Goal: Task Accomplishment & Management: Manage account settings

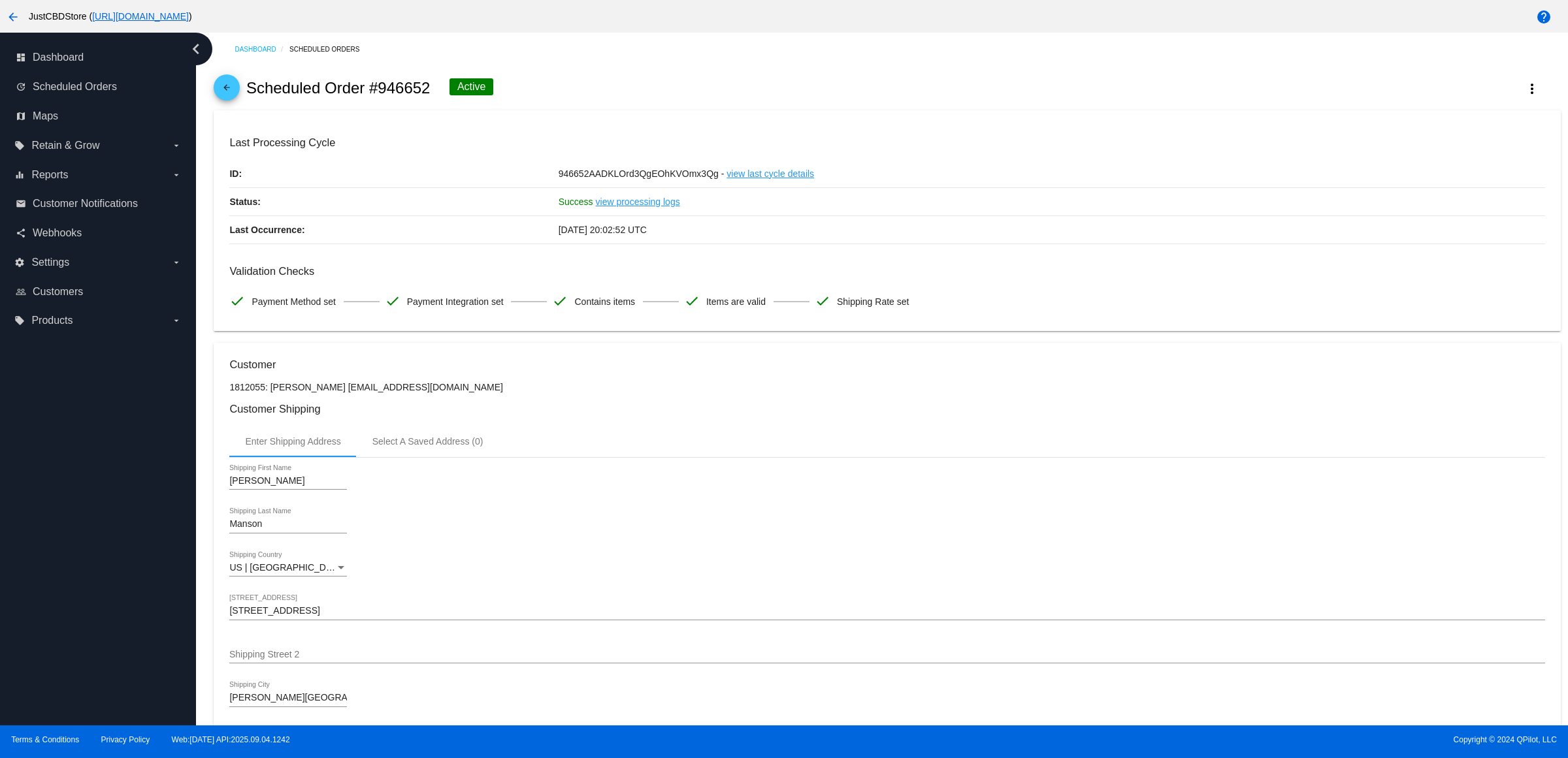
drag, startPoint x: 243, startPoint y: 105, endPoint x: 239, endPoint y: 93, distance: 12.6
click at [240, 105] on div "arrow_back Scheduled Order #946652 Active more_vert" at bounding box center [887, 88] width 1347 height 44
click at [235, 93] on mat-icon "arrow_back" at bounding box center [227, 90] width 16 height 16
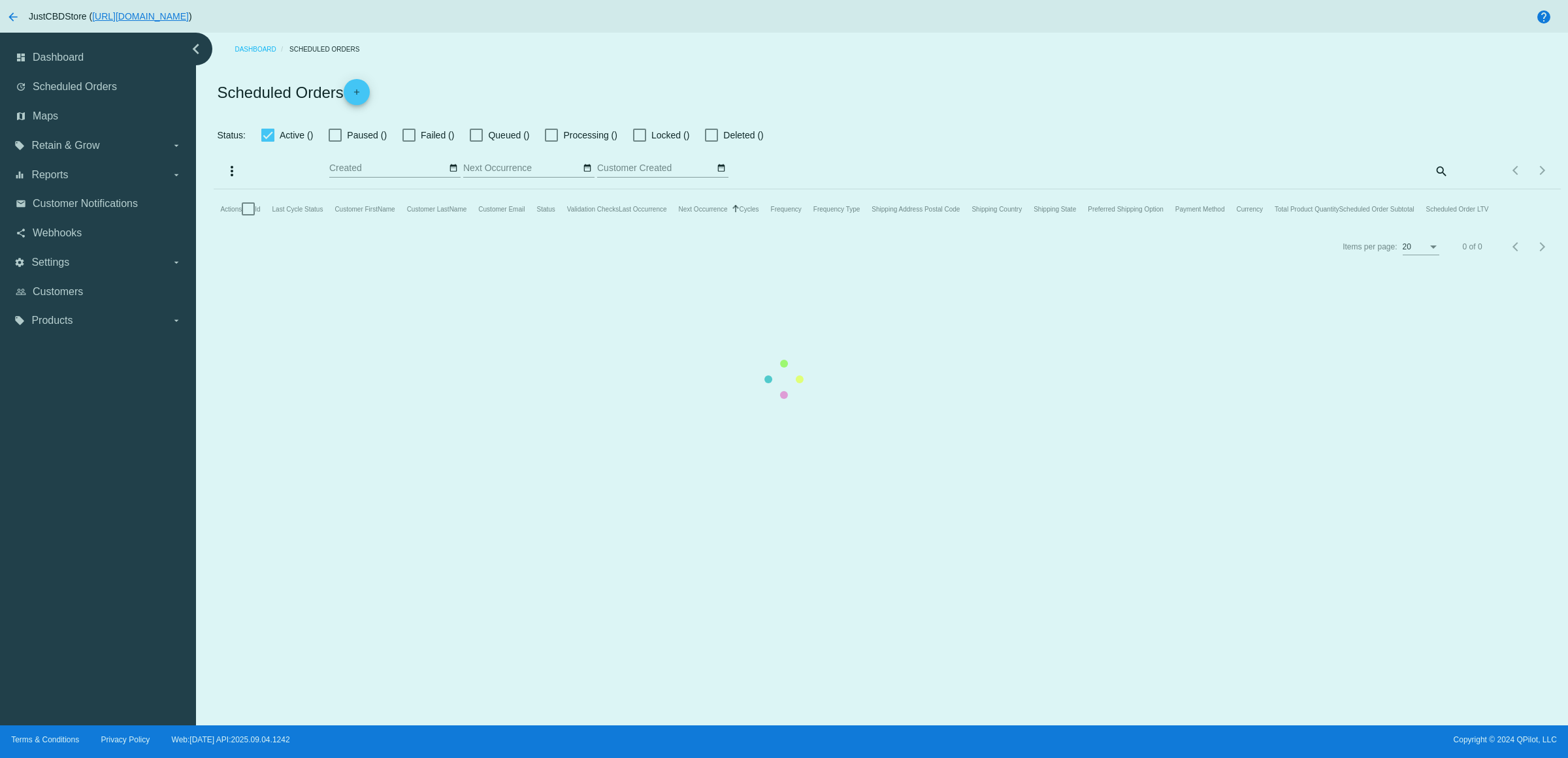
checkbox input "true"
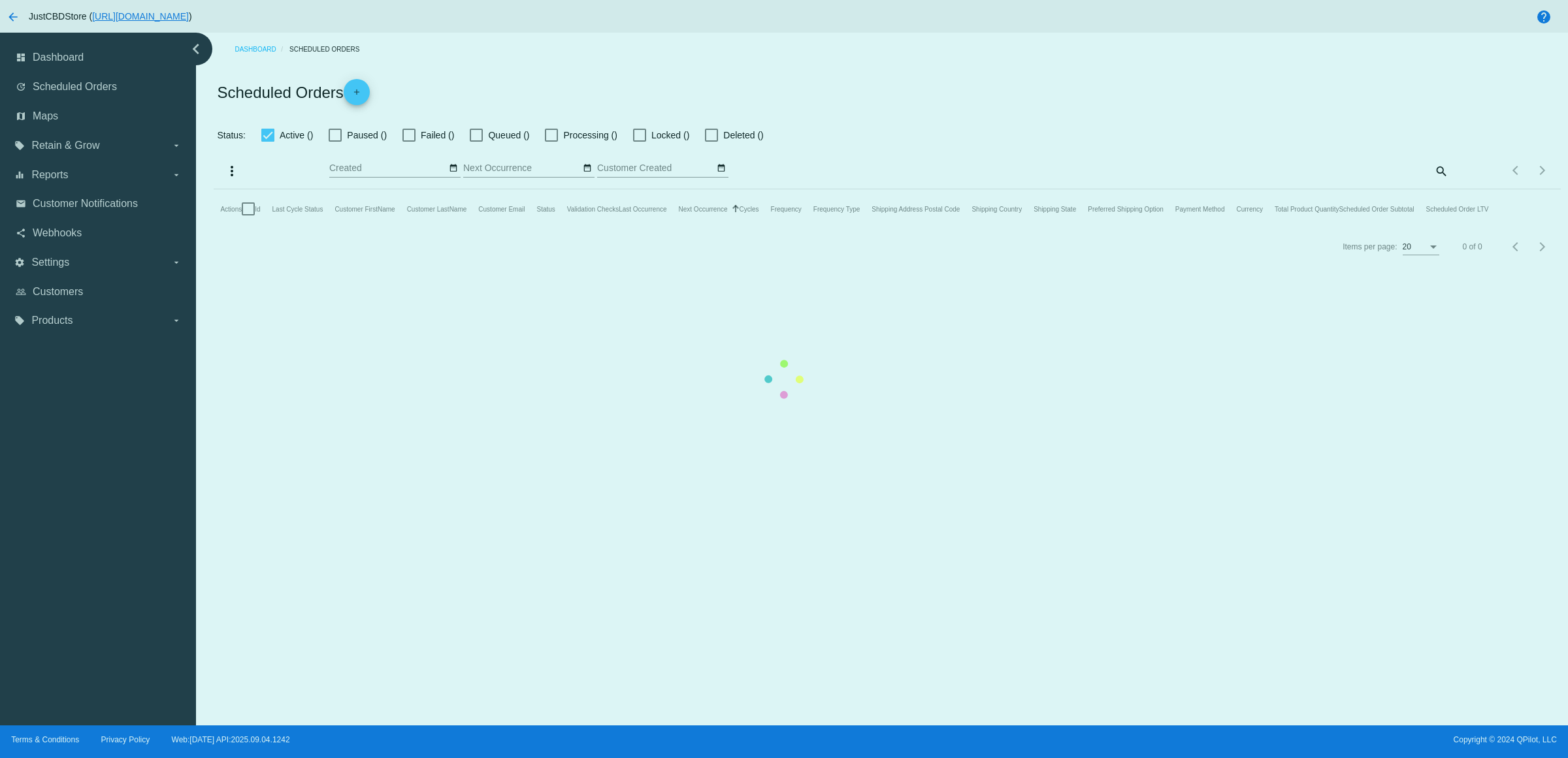
checkbox input "true"
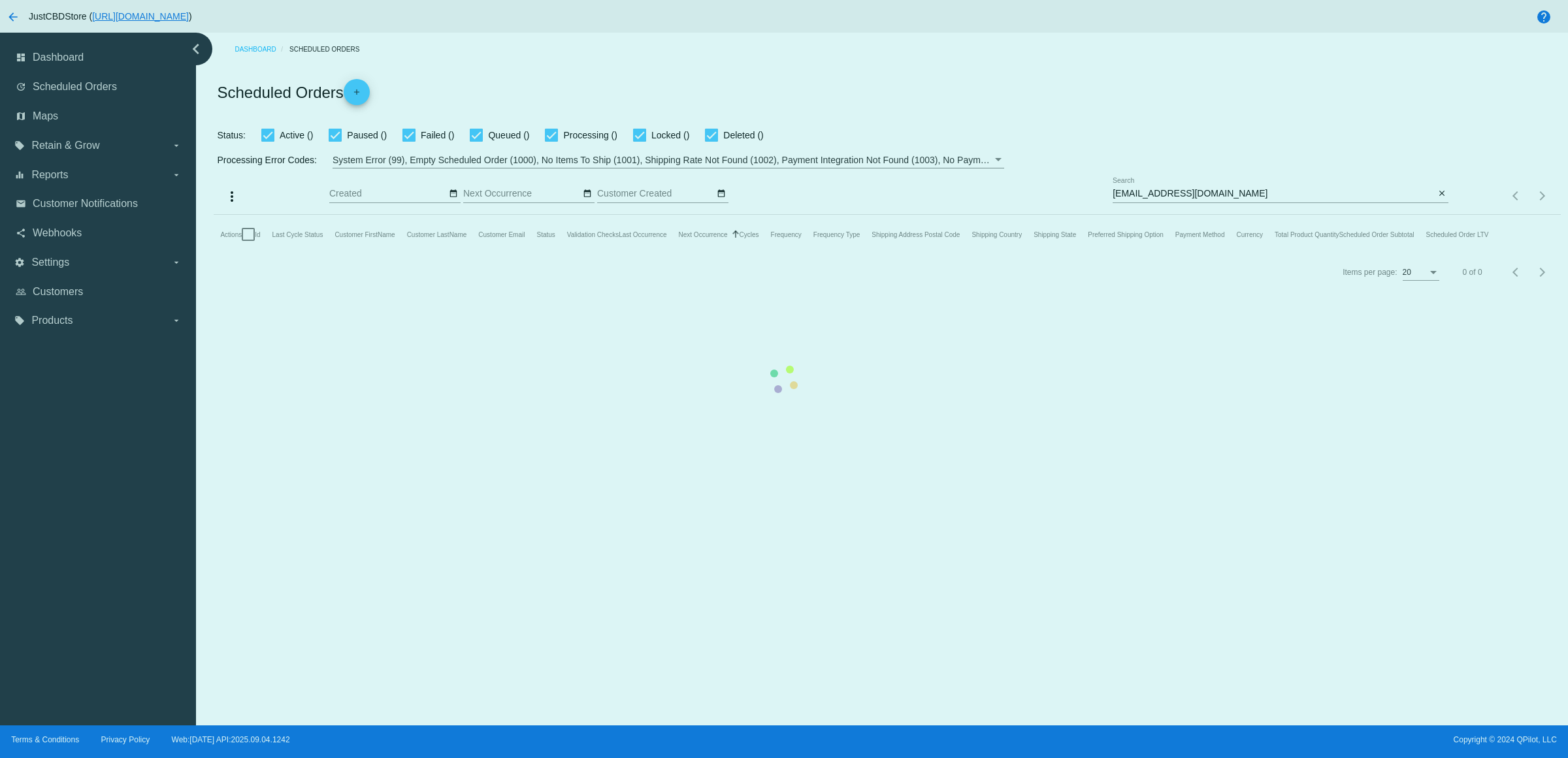
click at [1438, 215] on mat-table "Actions Id Last Cycle Status Customer FirstName Customer LastName Customer Emai…" at bounding box center [887, 235] width 1347 height 39
click at [1439, 215] on mat-table "Actions Id Last Cycle Status Customer FirstName Customer LastName Customer Emai…" at bounding box center [887, 235] width 1347 height 39
click at [1439, 215] on mat-table "Actions Id Last Cycle Status Customer FirstName Customer LastName Customer Emai…" at bounding box center [887, 235] width 1347 height 39
click at [1437, 215] on mat-table "Actions Id Last Cycle Status Customer FirstName Customer LastName Customer Emai…" at bounding box center [887, 235] width 1347 height 39
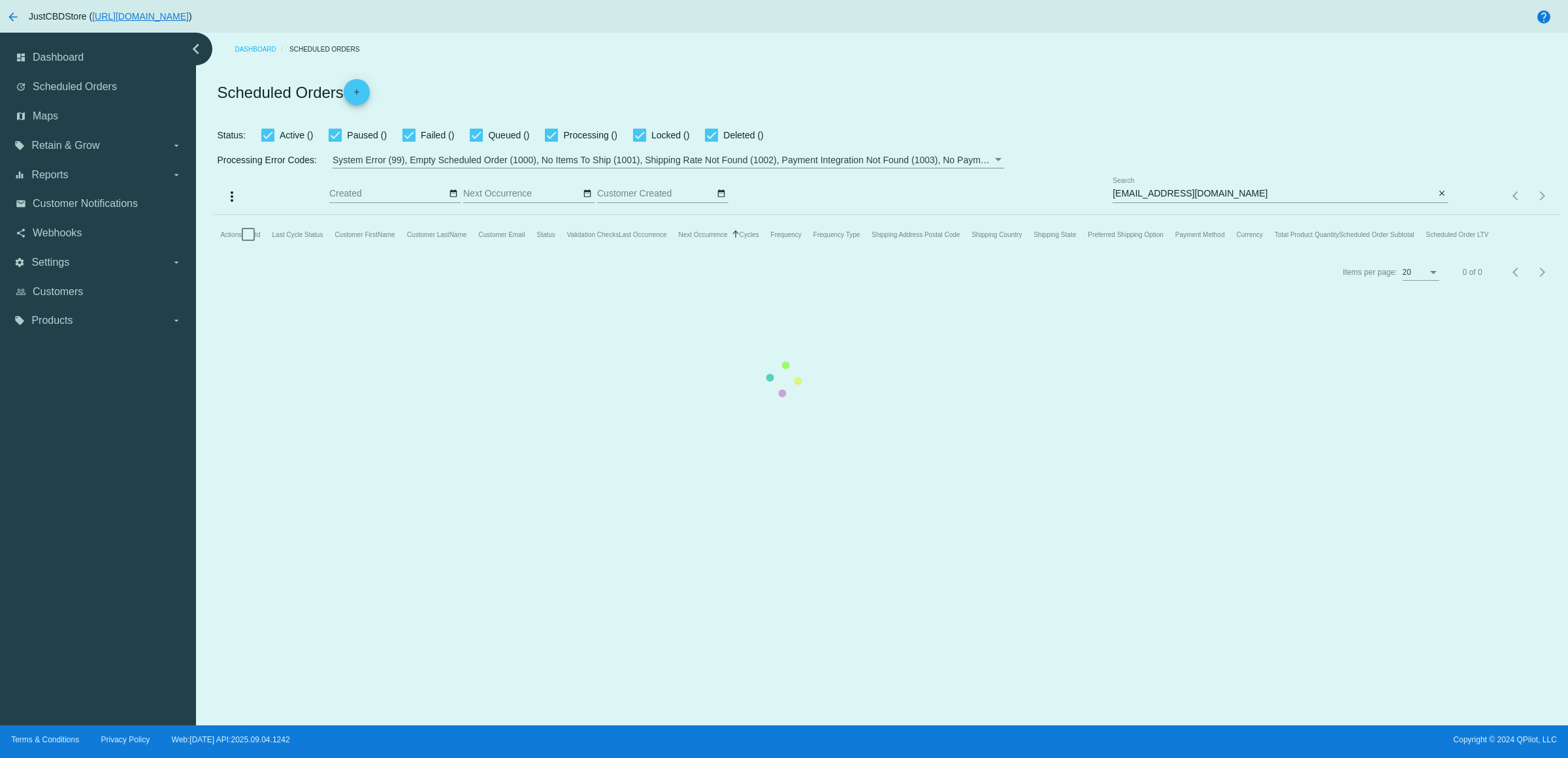
click at [1437, 215] on mat-table "Actions Id Last Cycle Status Customer FirstName Customer LastName Customer Emai…" at bounding box center [887, 235] width 1347 height 39
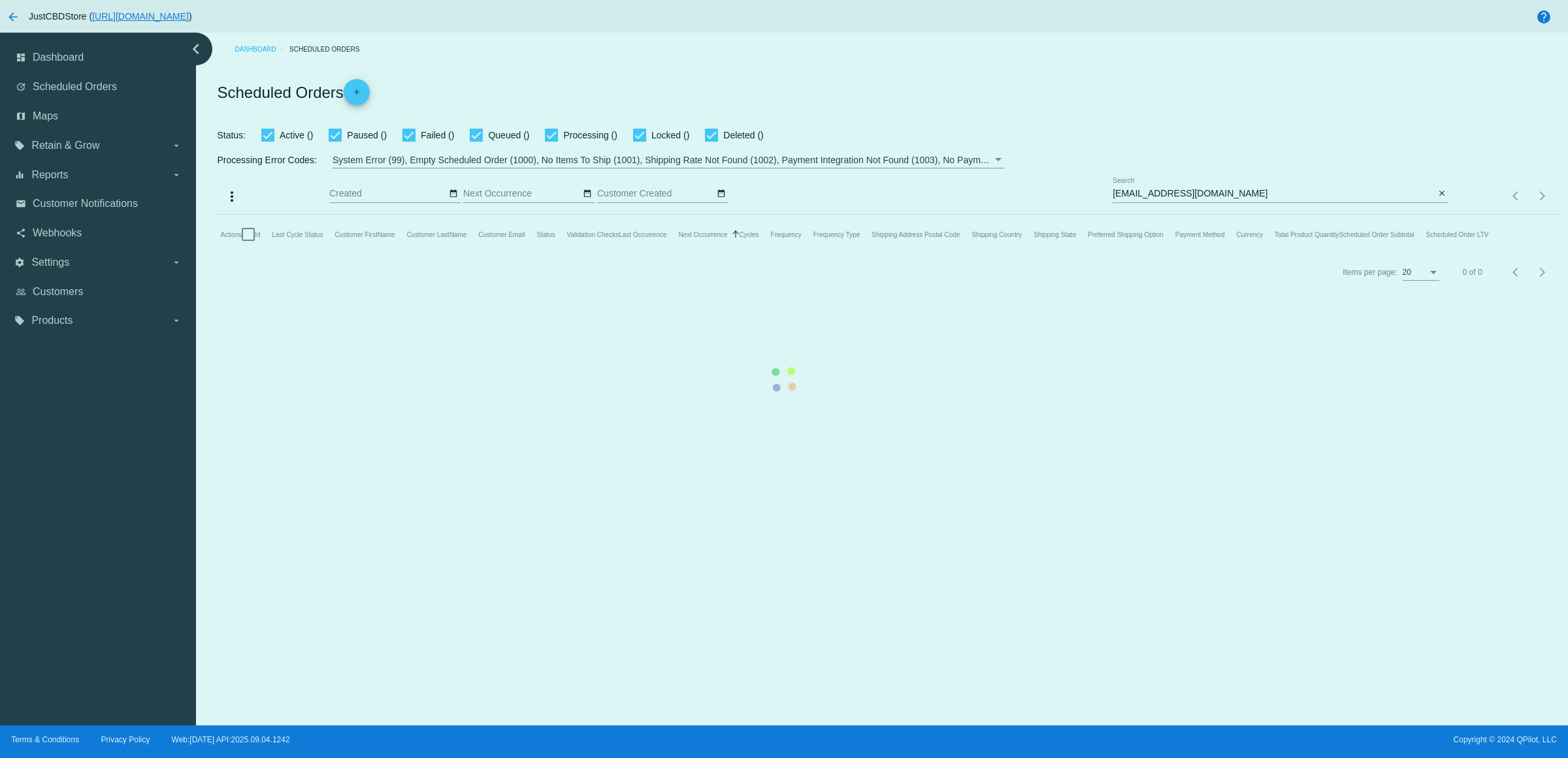
click at [1437, 215] on mat-table "Actions Id Last Cycle Status Customer FirstName Customer LastName Customer Emai…" at bounding box center [887, 235] width 1347 height 39
click at [1438, 215] on mat-table "Actions Id Last Cycle Status Customer FirstName Customer LastName Customer Emai…" at bounding box center [887, 235] width 1347 height 39
click at [1437, 215] on mat-table "Actions Id Last Cycle Status Customer FirstName Customer LastName Customer Emai…" at bounding box center [887, 235] width 1347 height 39
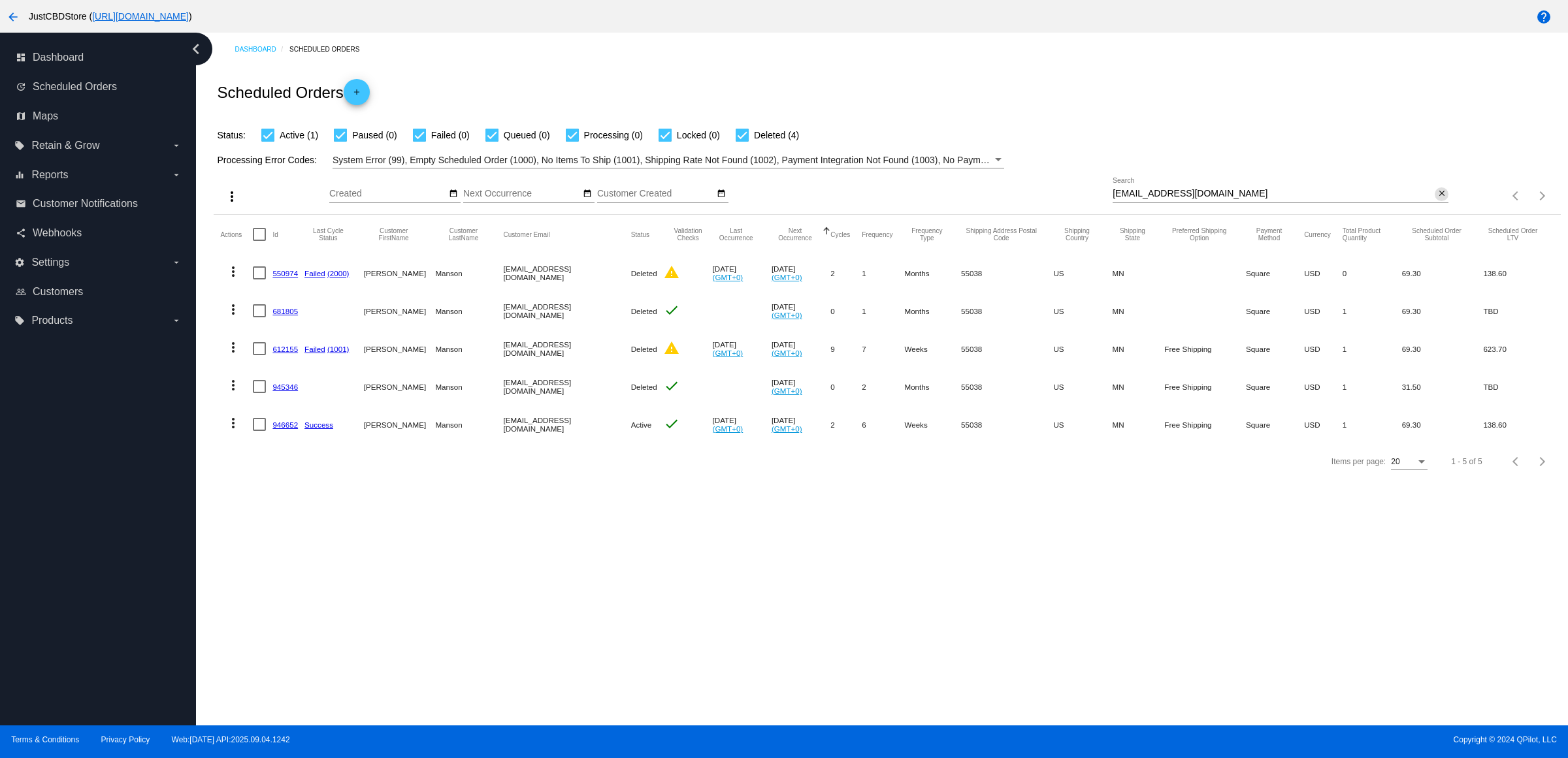
click at [1444, 199] on mat-icon "close" at bounding box center [1441, 193] width 9 height 10
click at [1443, 206] on mat-icon "search" at bounding box center [1441, 197] width 16 height 20
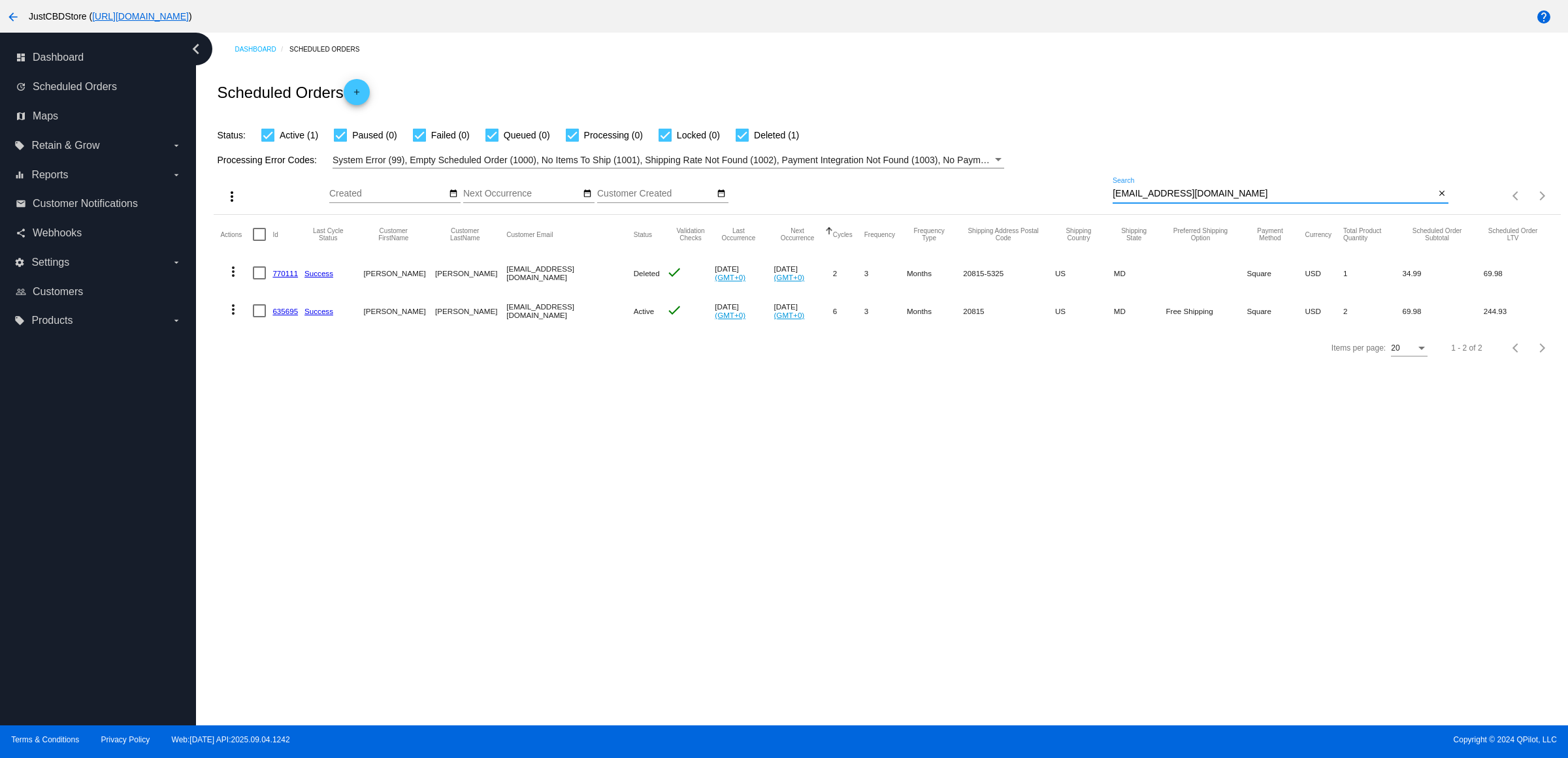
type input "[EMAIL_ADDRESS][DOMAIN_NAME]"
click at [241, 317] on mat-icon "more_vert" at bounding box center [233, 309] width 16 height 16
click at [320, 492] on button "delete Delete" at bounding box center [289, 492] width 130 height 31
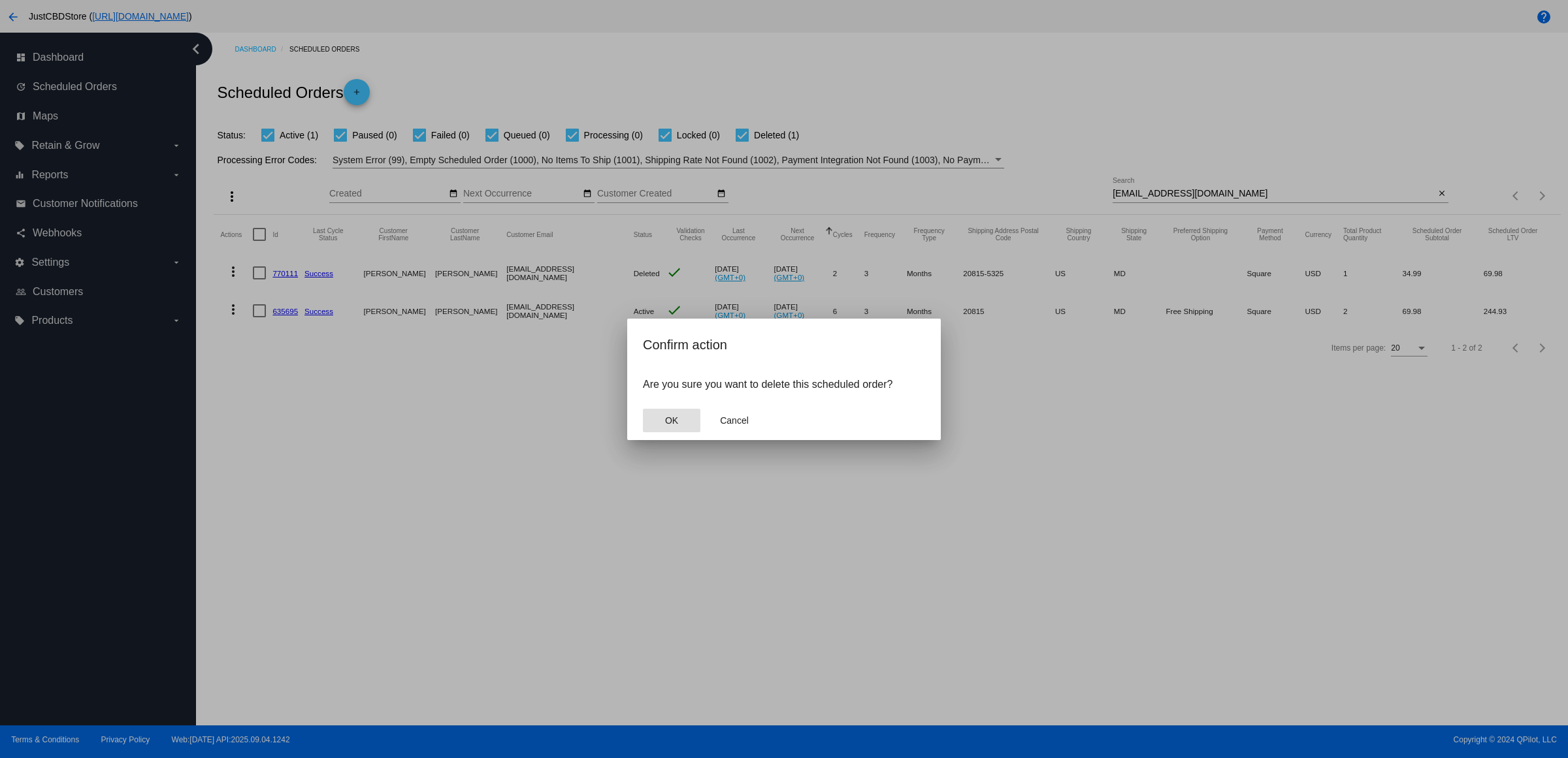
click at [670, 425] on button "OK" at bounding box center [671, 421] width 57 height 24
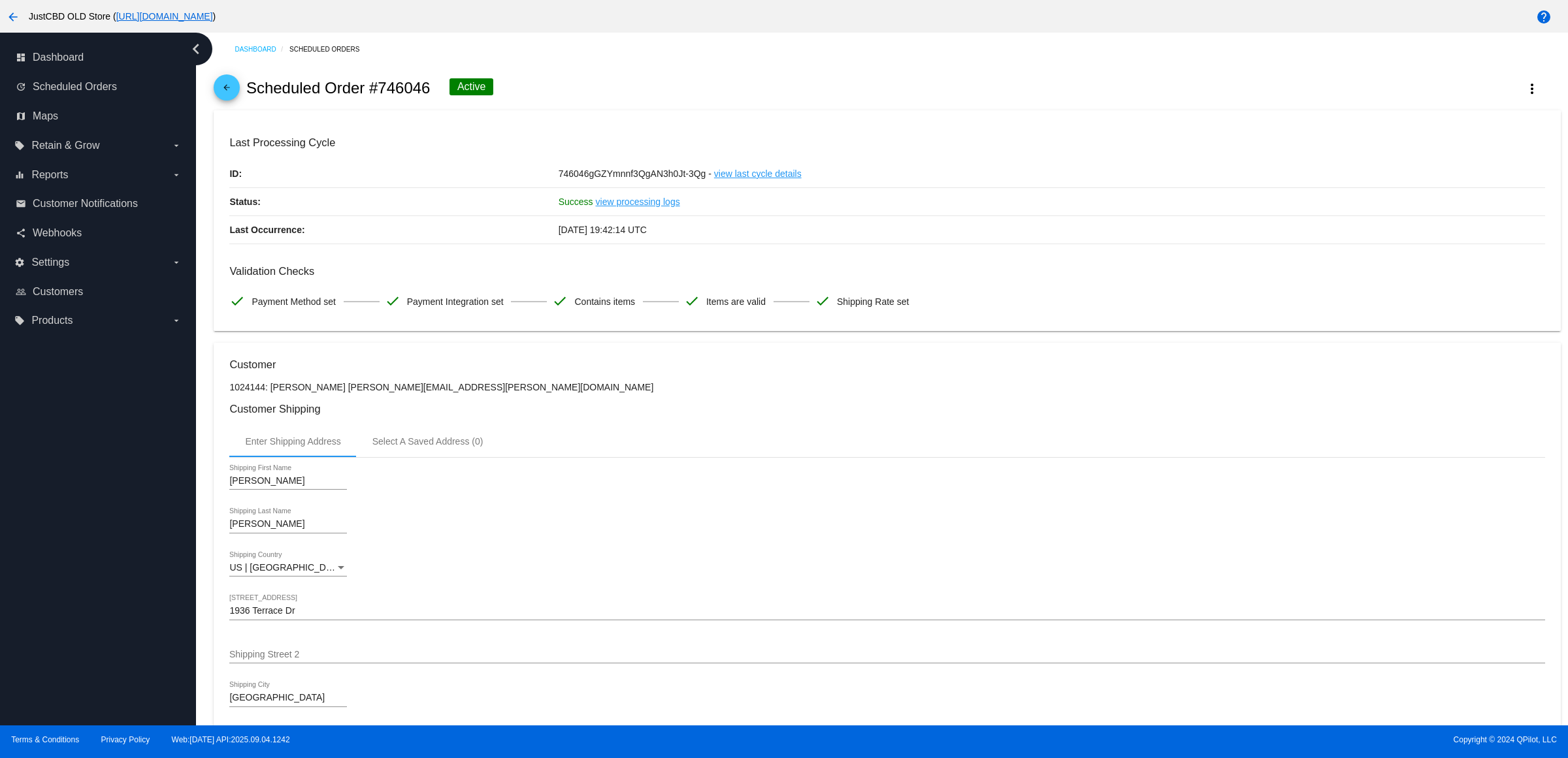
click at [222, 101] on link "arrow_back" at bounding box center [227, 87] width 26 height 26
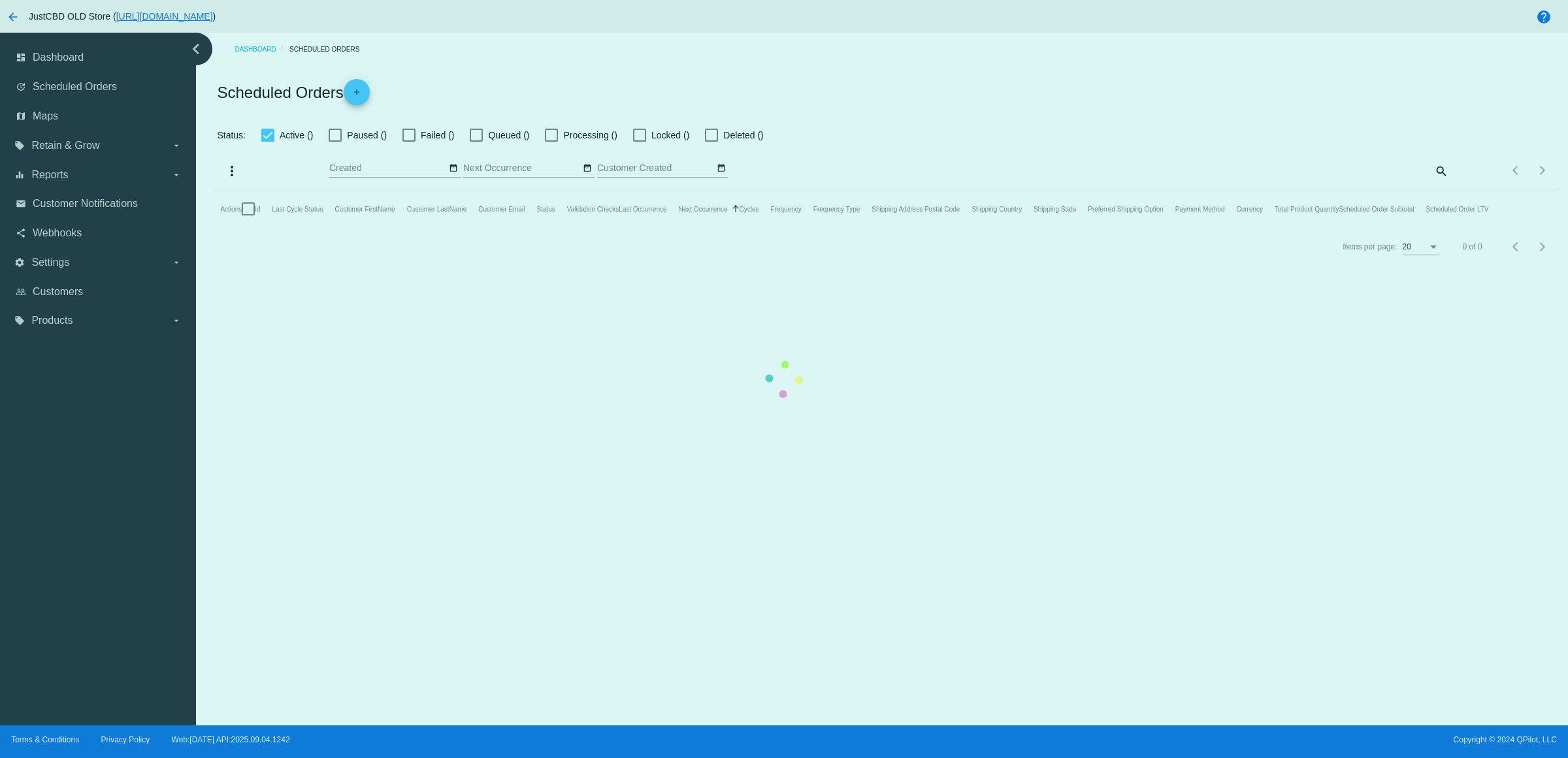
checkbox input "true"
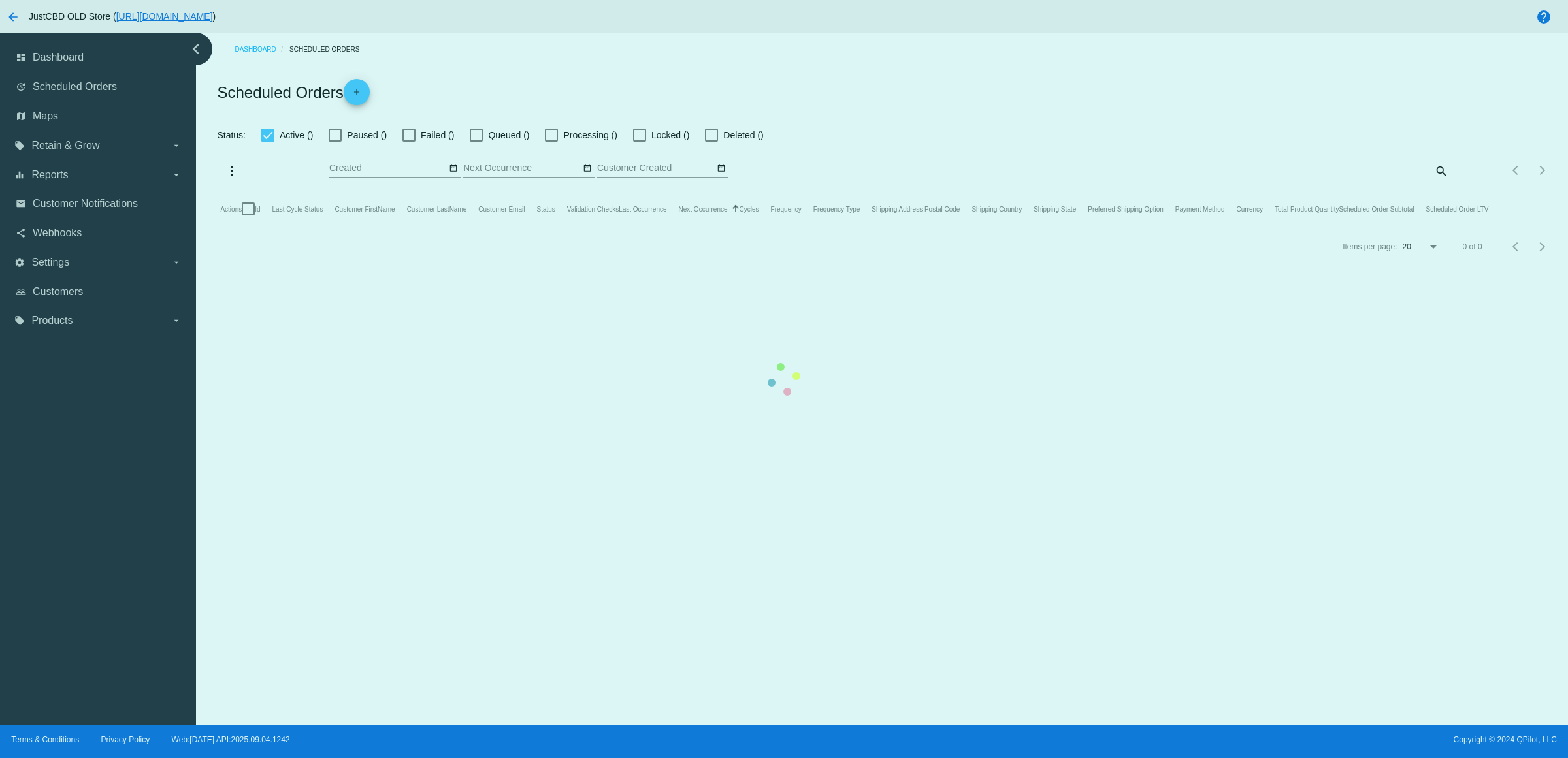
checkbox input "true"
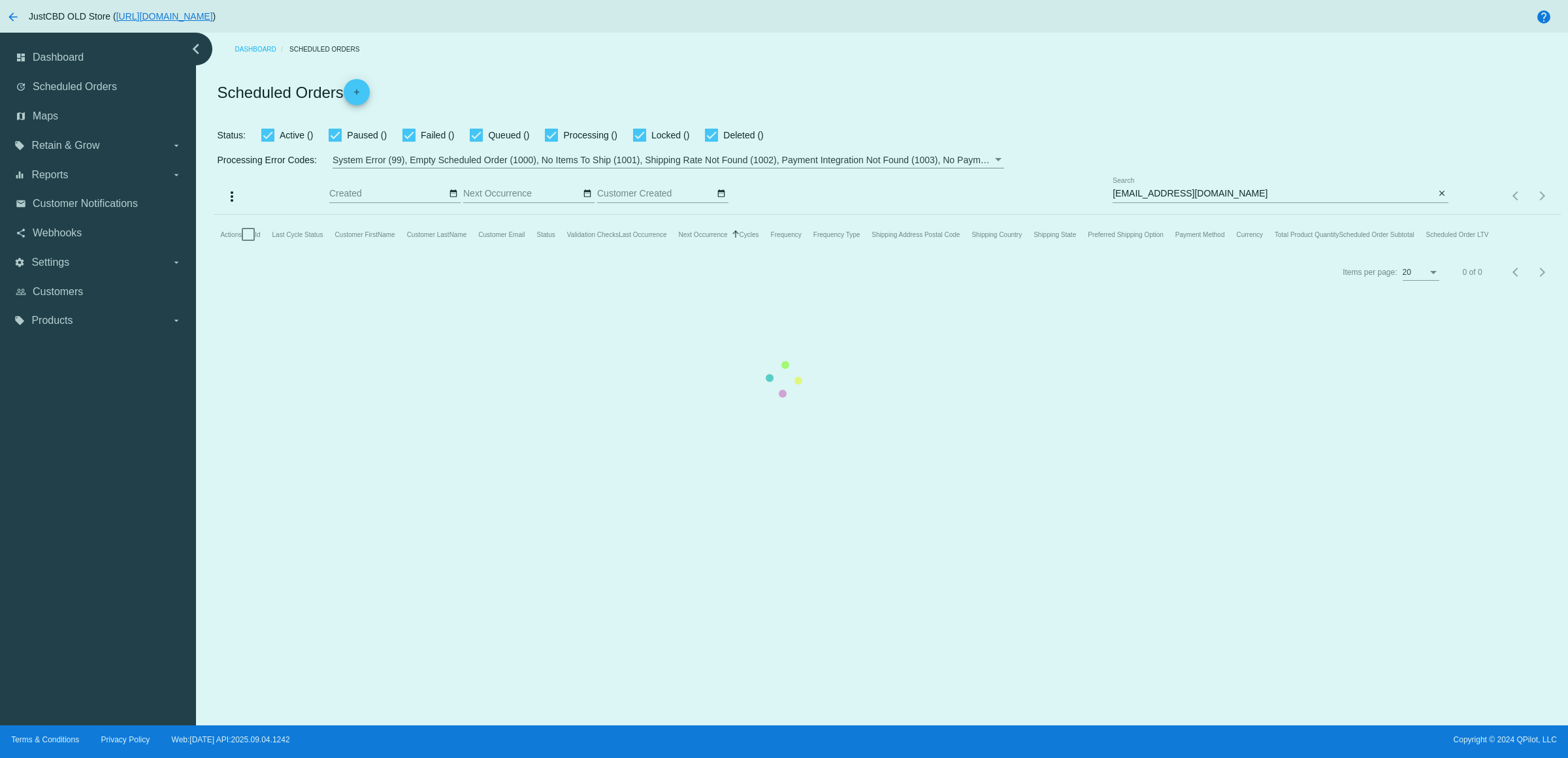
click at [1428, 215] on mat-table "Actions Id Last Cycle Status Customer FirstName Customer LastName Customer Emai…" at bounding box center [887, 235] width 1347 height 39
